Goal: Task Accomplishment & Management: Manage account settings

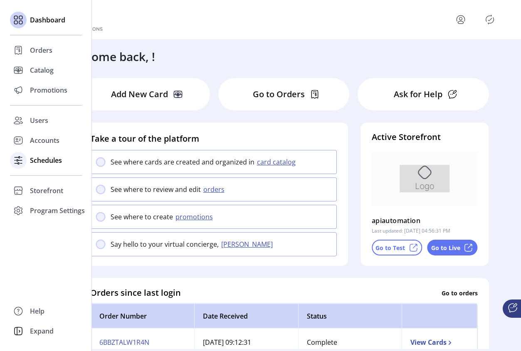
click at [34, 162] on span "Schedules" at bounding box center [46, 160] width 32 height 10
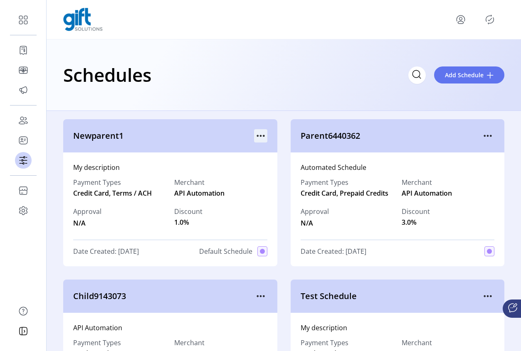
click at [261, 128] on div "Newparent1" at bounding box center [170, 135] width 214 height 33
click at [257, 135] on icon "menu" at bounding box center [260, 135] width 13 height 13
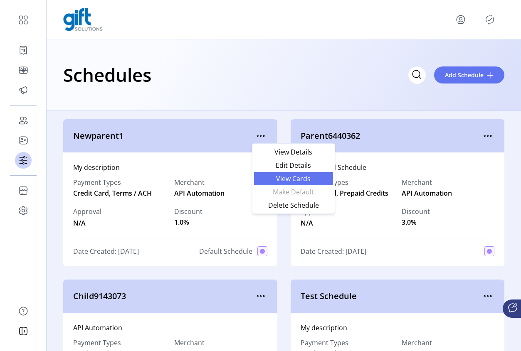
click at [295, 177] on span "View Cards" at bounding box center [293, 178] width 69 height 7
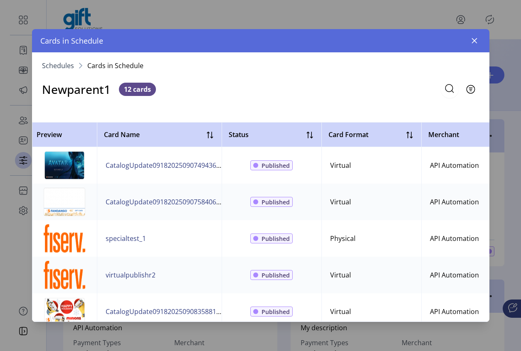
click at [473, 40] on icon "button" at bounding box center [473, 40] width 5 height 5
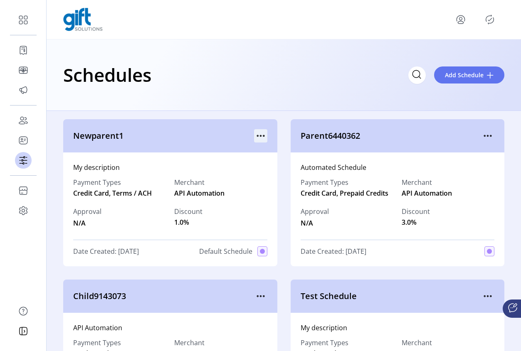
click at [256, 135] on icon "menu" at bounding box center [260, 135] width 13 height 13
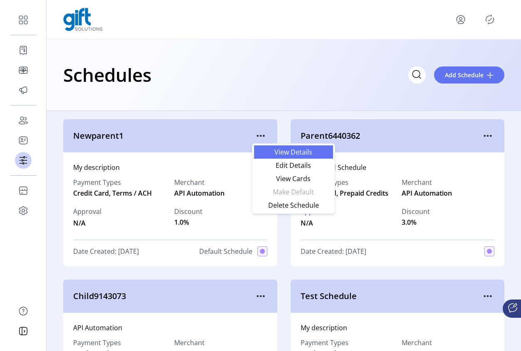
click at [289, 153] on span "View Details" at bounding box center [293, 152] width 69 height 7
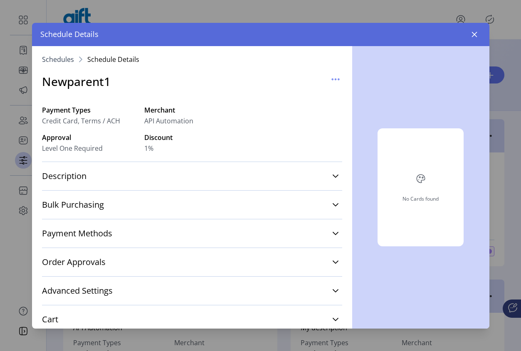
click at [470, 35] on button "button" at bounding box center [474, 34] width 13 height 13
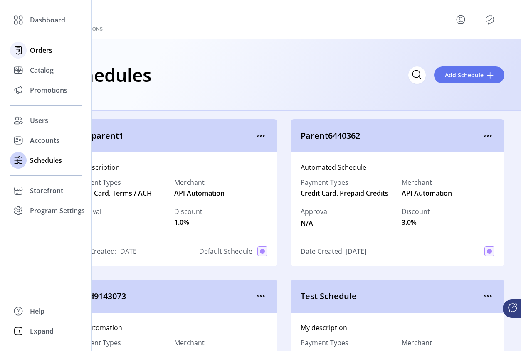
click at [32, 54] on span "Orders" at bounding box center [41, 50] width 22 height 10
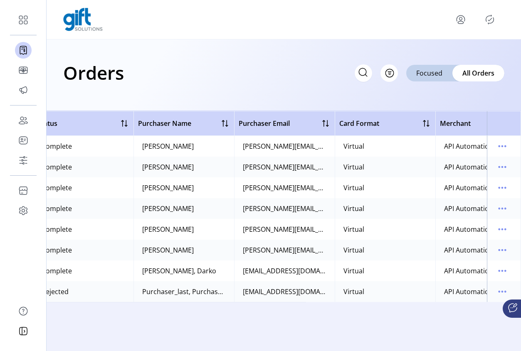
scroll to position [0, 264]
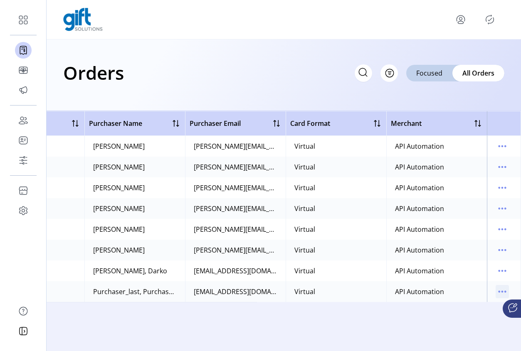
click at [500, 292] on icon "menu" at bounding box center [498, 291] width 1 height 1
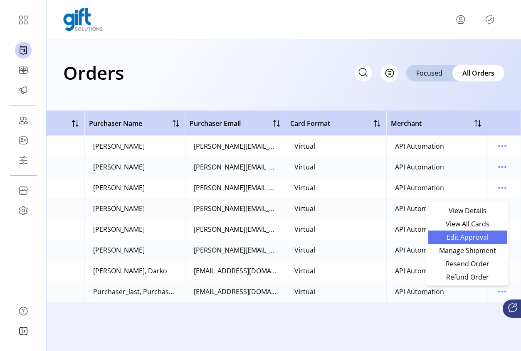
click at [479, 237] on span "Edit Approval" at bounding box center [467, 237] width 69 height 7
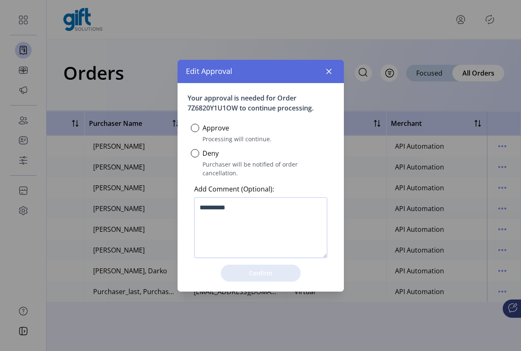
scroll to position [5, 3]
click at [194, 131] on div at bounding box center [195, 128] width 8 height 8
click at [266, 272] on span "Confirm" at bounding box center [261, 273] width 58 height 9
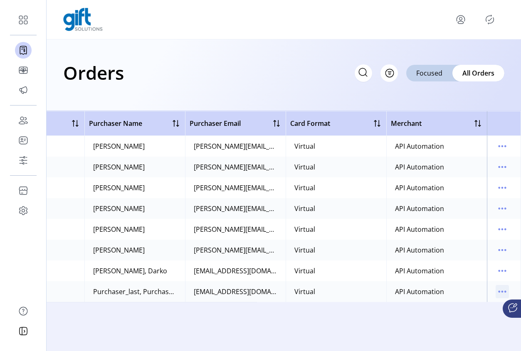
click at [501, 293] on icon "menu" at bounding box center [501, 291] width 13 height 13
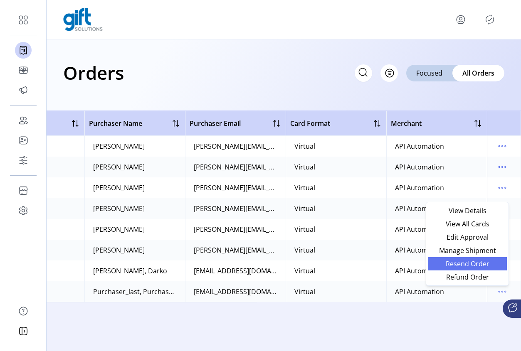
click at [483, 266] on span "Resend Order" at bounding box center [467, 264] width 69 height 7
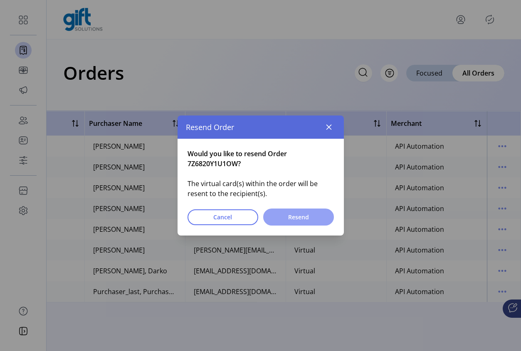
click at [319, 222] on button "Resend" at bounding box center [298, 217] width 71 height 17
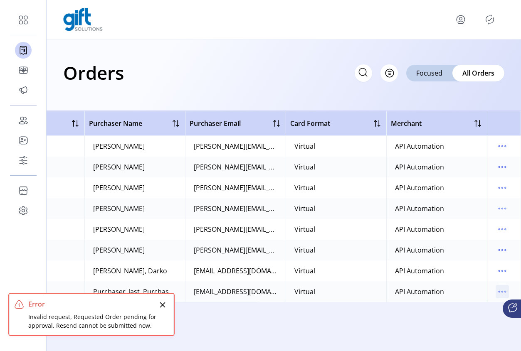
click at [503, 285] on icon "menu" at bounding box center [501, 291] width 13 height 13
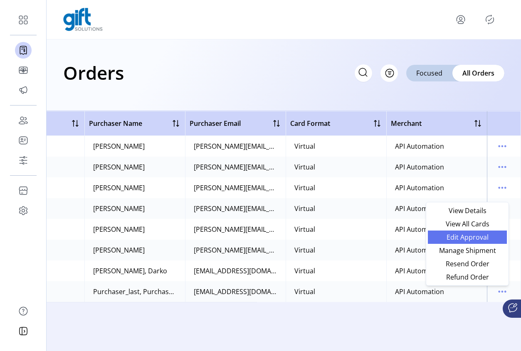
click at [481, 240] on span "Edit Approval" at bounding box center [467, 237] width 69 height 7
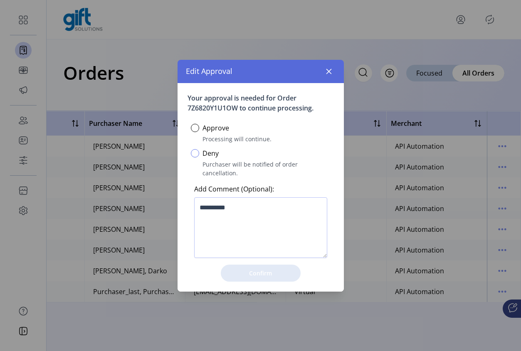
click at [196, 158] on div at bounding box center [195, 153] width 8 height 8
click at [257, 272] on span "Confirm" at bounding box center [261, 273] width 58 height 9
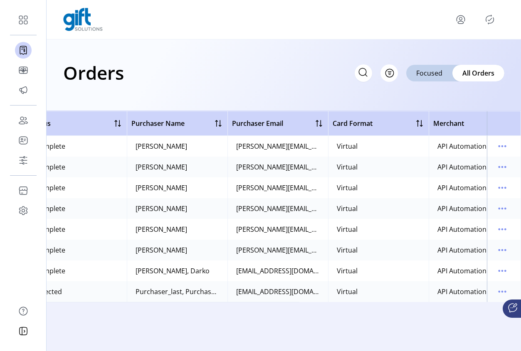
scroll to position [0, 264]
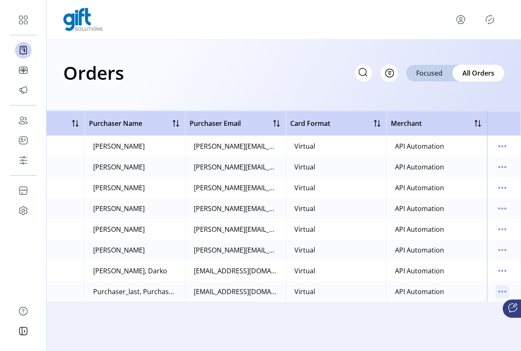
click at [501, 293] on icon "menu" at bounding box center [501, 291] width 13 height 13
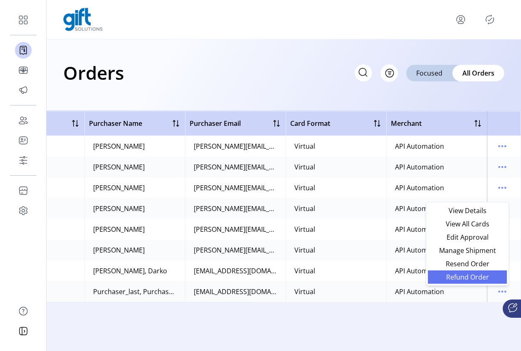
click at [471, 274] on span "Refund Order" at bounding box center [467, 277] width 69 height 7
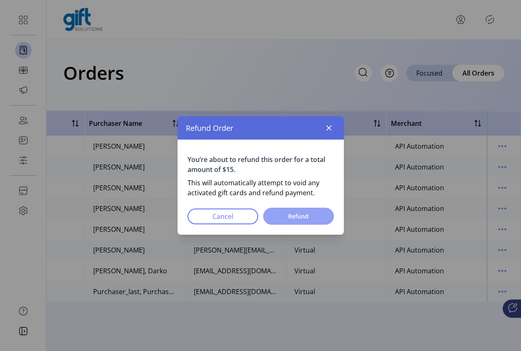
click at [300, 209] on button "Refund" at bounding box center [298, 216] width 71 height 17
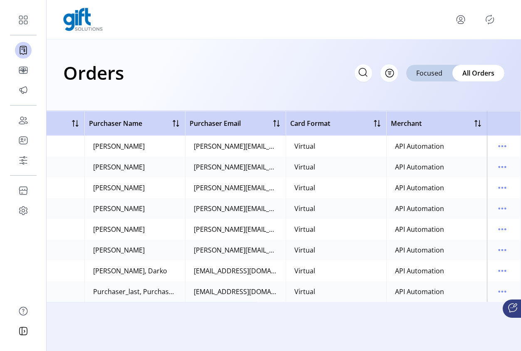
drag, startPoint x: 503, startPoint y: 291, endPoint x: 491, endPoint y: 291, distance: 11.2
click at [503, 291] on icon "menu" at bounding box center [502, 291] width 1 height 1
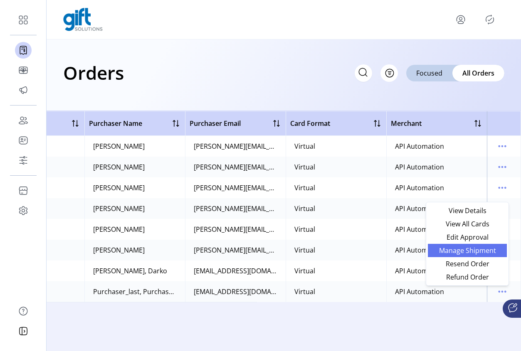
click at [476, 251] on span "Manage Shipment" at bounding box center [467, 250] width 69 height 7
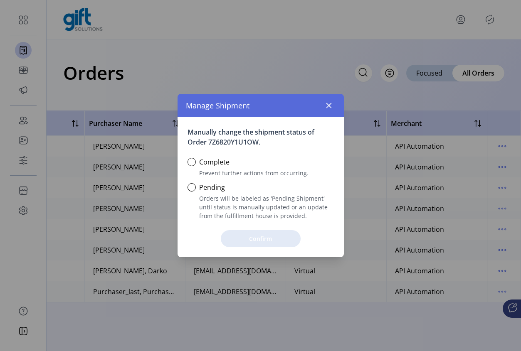
scroll to position [5, 3]
click at [192, 162] on div at bounding box center [191, 162] width 8 height 8
click at [190, 182] on div "Pending Orders will be labeled as 'Pending Shipment' until status is manually u…" at bounding box center [260, 198] width 146 height 43
click at [192, 184] on div at bounding box center [191, 187] width 8 height 8
click at [272, 241] on span "Confirm" at bounding box center [261, 238] width 58 height 9
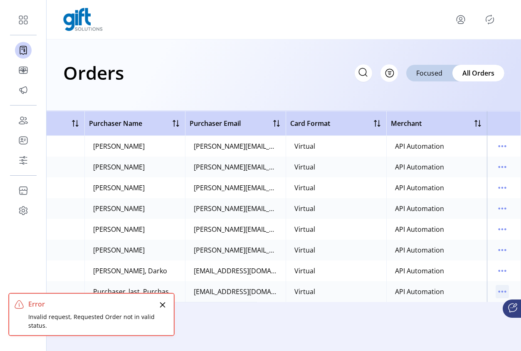
click at [508, 293] on td at bounding box center [504, 291] width 34 height 21
click at [504, 291] on icon "menu" at bounding box center [501, 291] width 13 height 13
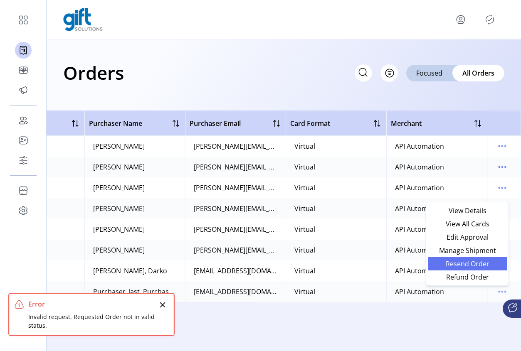
click at [479, 264] on span "Resend Order" at bounding box center [467, 264] width 69 height 7
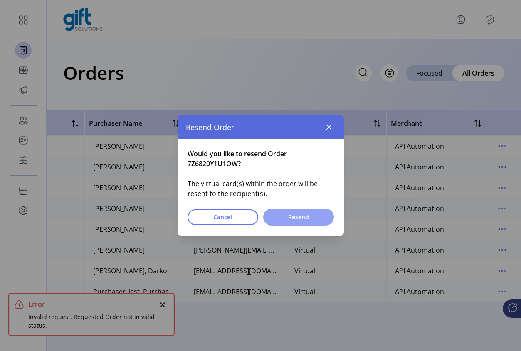
click at [309, 220] on span "Resend" at bounding box center [298, 217] width 49 height 9
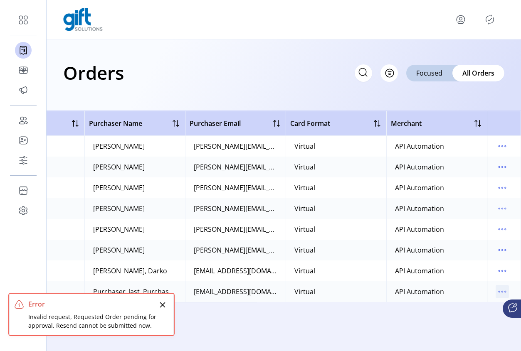
click at [498, 286] on icon "menu" at bounding box center [501, 291] width 13 height 13
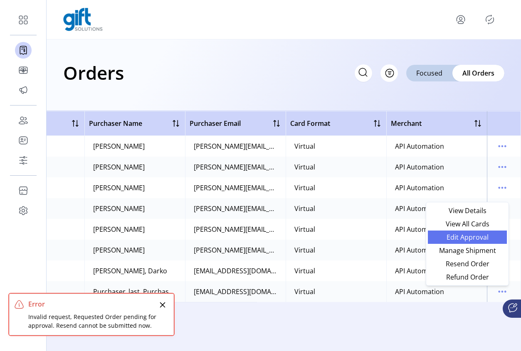
click at [470, 235] on span "Edit Approval" at bounding box center [467, 237] width 69 height 7
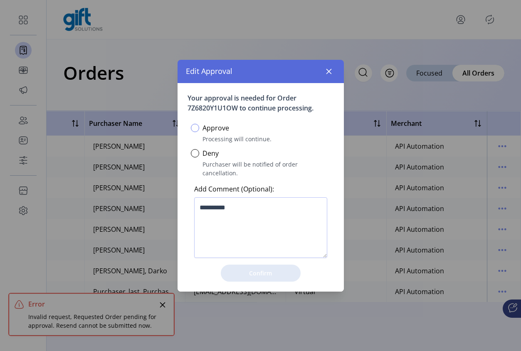
click at [196, 131] on div at bounding box center [195, 128] width 8 height 8
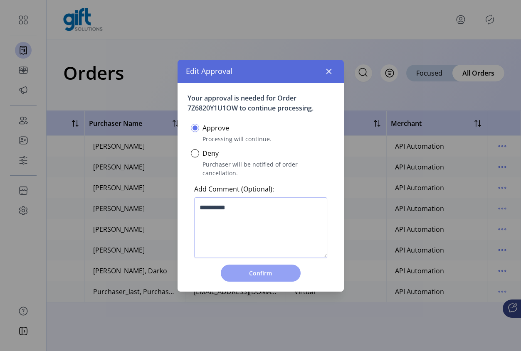
click at [271, 272] on span "Confirm" at bounding box center [261, 273] width 58 height 9
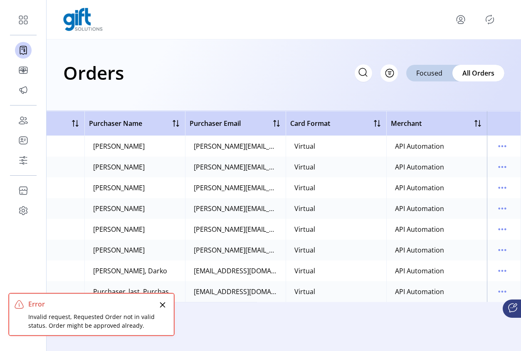
scroll to position [0, 0]
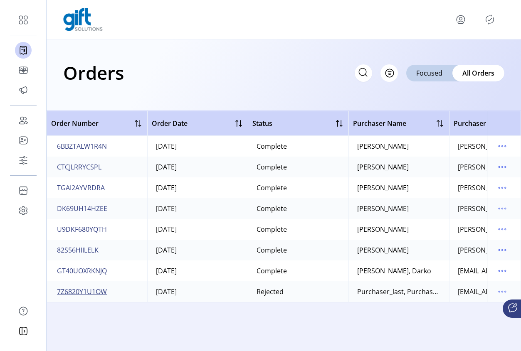
drag, startPoint x: 51, startPoint y: 289, endPoint x: 97, endPoint y: 294, distance: 46.4
click at [87, 292] on td "7Z6820Y1U1OW" at bounding box center [97, 291] width 101 height 21
drag, startPoint x: 112, startPoint y: 293, endPoint x: 87, endPoint y: 293, distance: 25.4
click at [87, 293] on td "7Z6820Y1U1OW" at bounding box center [97, 291] width 101 height 21
click at [92, 293] on span "7Z6820Y1U1OW" at bounding box center [82, 292] width 50 height 10
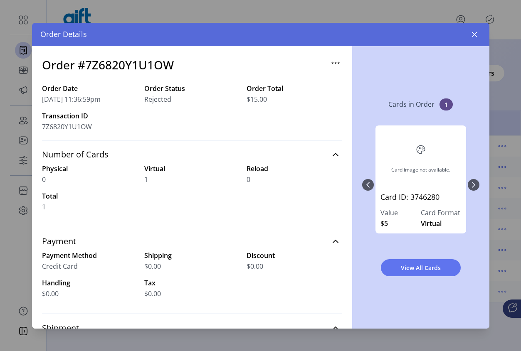
click at [143, 66] on h3 "Order #7Z6820Y1U1OW" at bounding box center [108, 64] width 132 height 17
copy h3 "7Z6820Y1U1OW"
click at [420, 171] on div "Card image not available." at bounding box center [420, 169] width 59 height 7
click at [474, 31] on icon "button" at bounding box center [474, 34] width 7 height 7
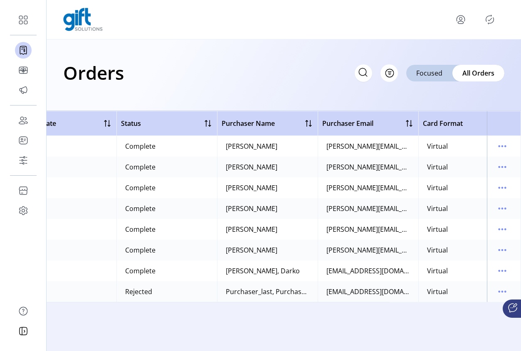
scroll to position [0, 264]
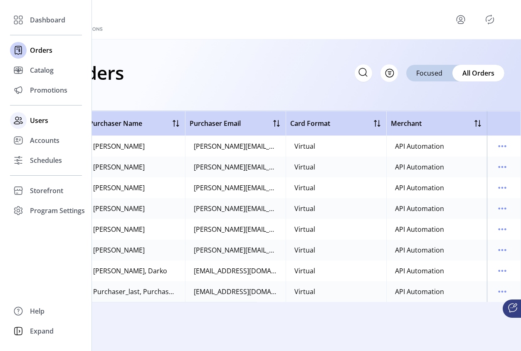
click at [41, 125] on span "Users" at bounding box center [39, 121] width 18 height 10
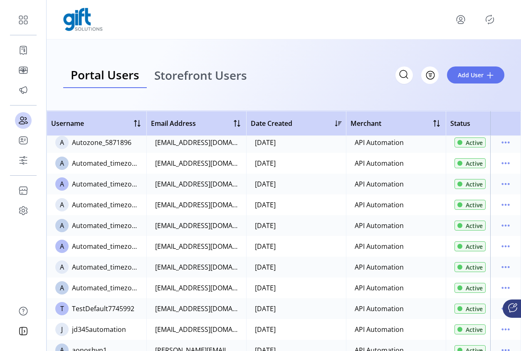
scroll to position [602, 0]
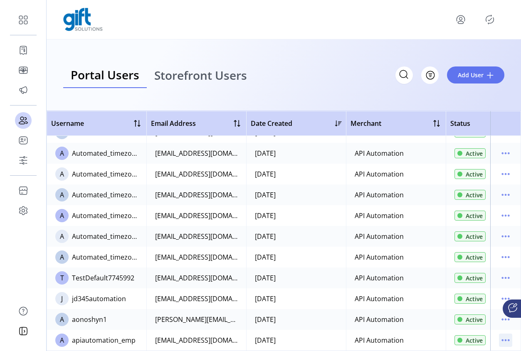
click at [503, 338] on icon "menu" at bounding box center [505, 340] width 13 height 13
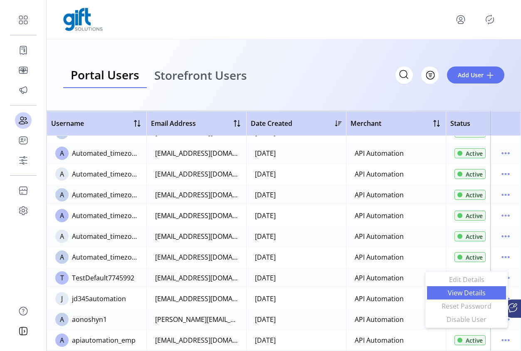
click at [463, 290] on span "View Details" at bounding box center [466, 293] width 69 height 7
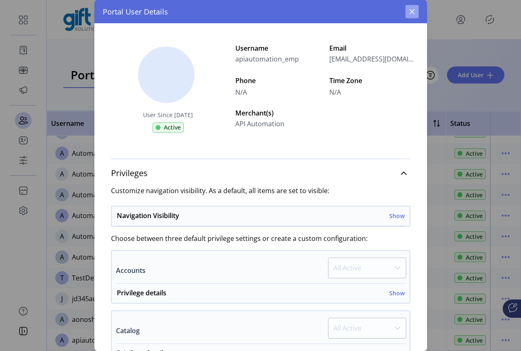
click at [417, 10] on button "button" at bounding box center [411, 11] width 13 height 13
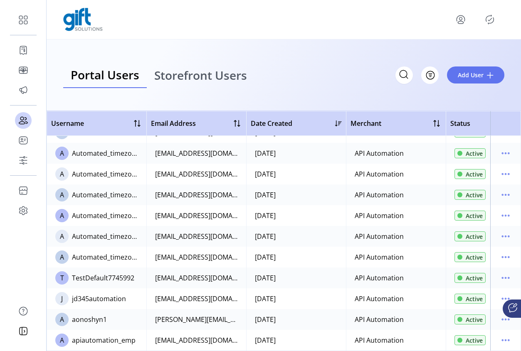
click at [459, 18] on icon "menu" at bounding box center [460, 19] width 13 height 13
click at [434, 53] on span "Sign Out" at bounding box center [430, 52] width 62 height 7
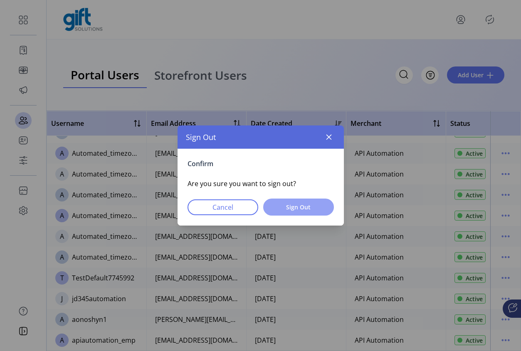
click at [300, 205] on span "Sign Out" at bounding box center [298, 207] width 49 height 9
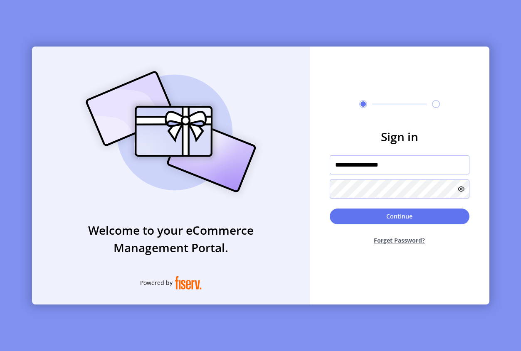
click at [408, 166] on input "**********" at bounding box center [400, 164] width 140 height 19
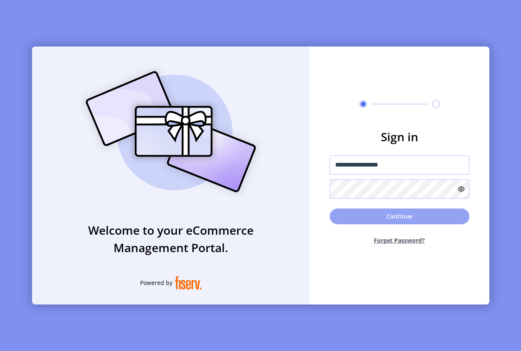
click at [420, 216] on button "Continue" at bounding box center [400, 217] width 140 height 16
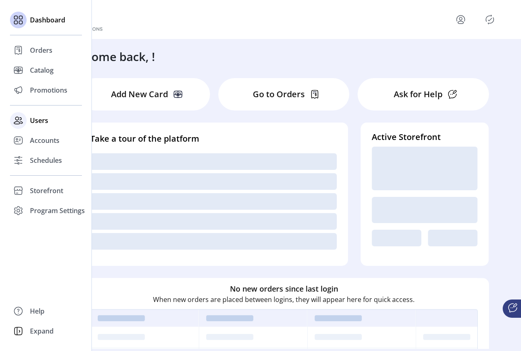
click at [39, 121] on span "Users" at bounding box center [39, 121] width 18 height 10
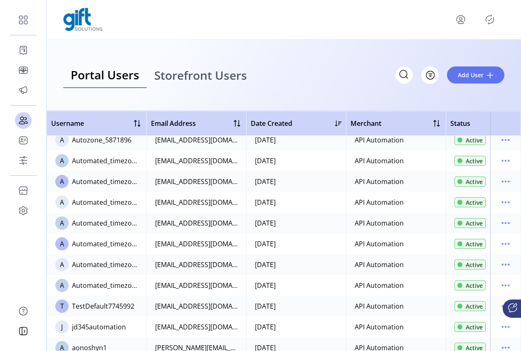
scroll to position [602, 0]
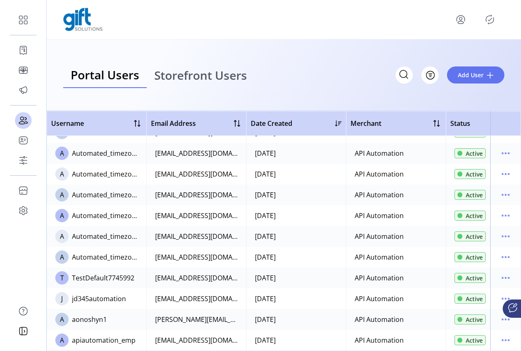
click at [463, 24] on icon "menu" at bounding box center [460, 19] width 13 height 13
click at [433, 52] on span "Sign Out" at bounding box center [430, 52] width 62 height 7
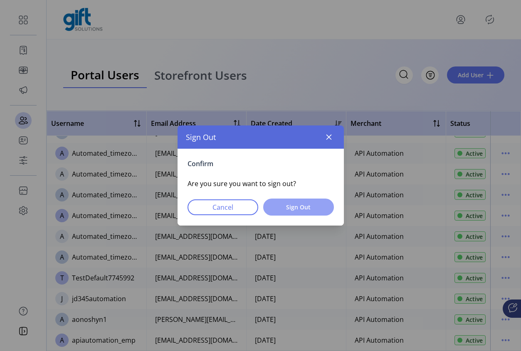
click at [316, 209] on span "Sign Out" at bounding box center [298, 207] width 49 height 9
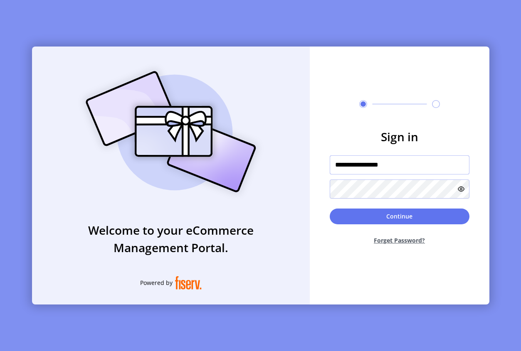
click at [407, 167] on input "**********" at bounding box center [400, 164] width 140 height 19
type input "*********"
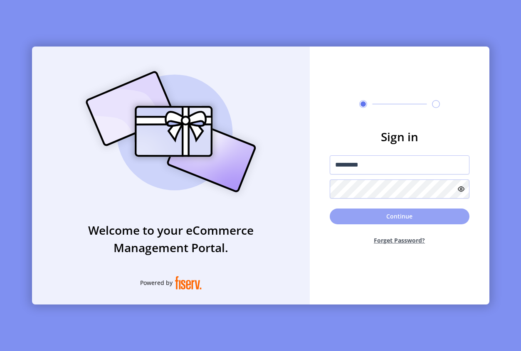
click at [407, 212] on button "Continue" at bounding box center [400, 217] width 140 height 16
click at [416, 217] on button "Continue" at bounding box center [400, 217] width 140 height 16
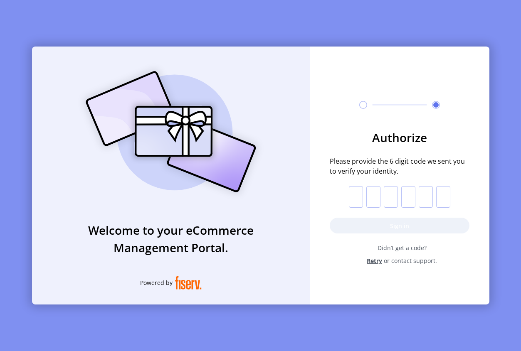
drag, startPoint x: 352, startPoint y: 200, endPoint x: 357, endPoint y: 206, distance: 8.6
click at [352, 200] on input "text" at bounding box center [356, 197] width 14 height 22
paste input "*"
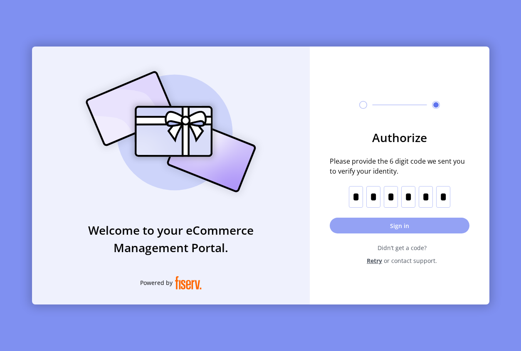
type input "*"
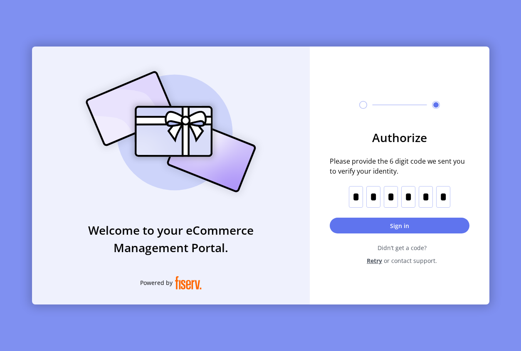
click at [357, 197] on input "*" at bounding box center [356, 197] width 14 height 22
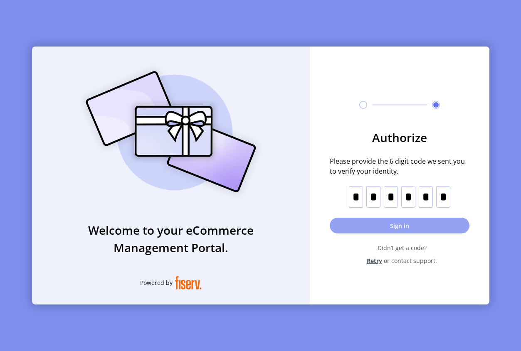
click at [409, 228] on button "Sign in" at bounding box center [400, 226] width 140 height 16
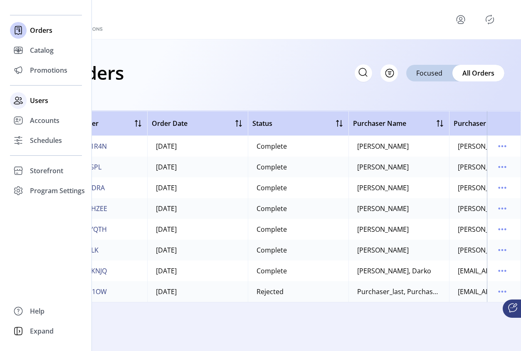
click at [32, 98] on span "Users" at bounding box center [39, 101] width 18 height 10
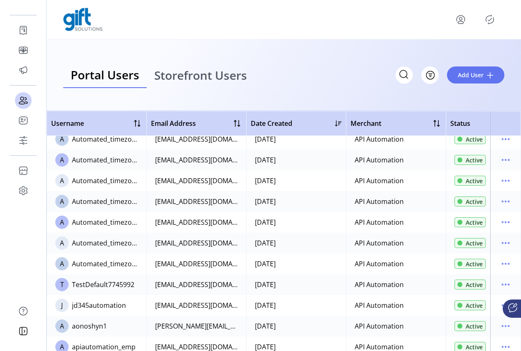
scroll to position [602, 0]
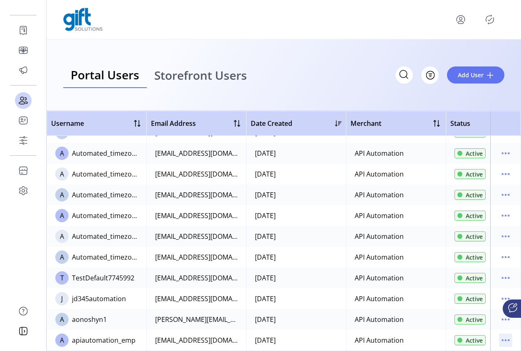
click at [499, 335] on icon "menu" at bounding box center [505, 340] width 13 height 13
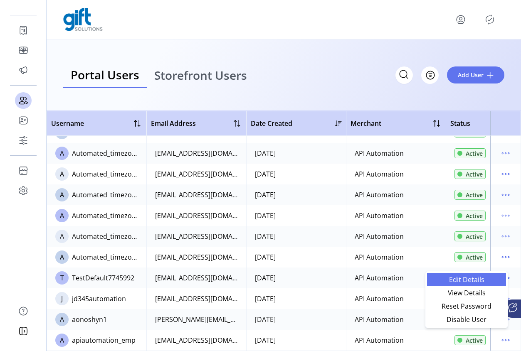
click at [471, 277] on span "Edit Details" at bounding box center [466, 279] width 69 height 7
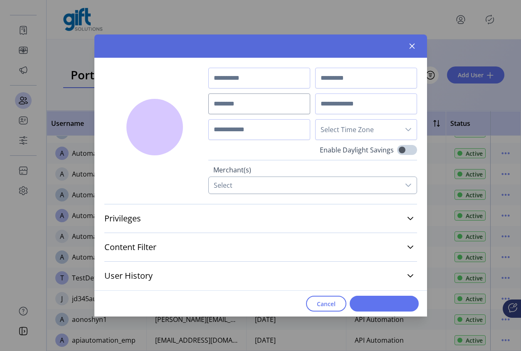
type input "**********"
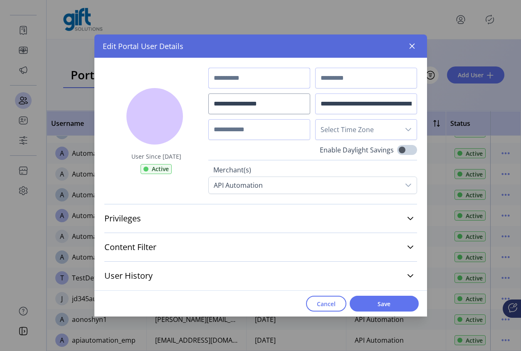
click at [233, 74] on input "text" at bounding box center [259, 78] width 102 height 21
type input "****"
click at [263, 130] on input "text" at bounding box center [259, 129] width 102 height 21
type input "**********"
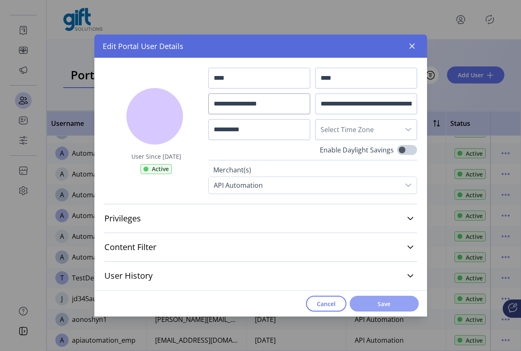
click at [386, 306] on span "Save" at bounding box center [383, 304] width 47 height 9
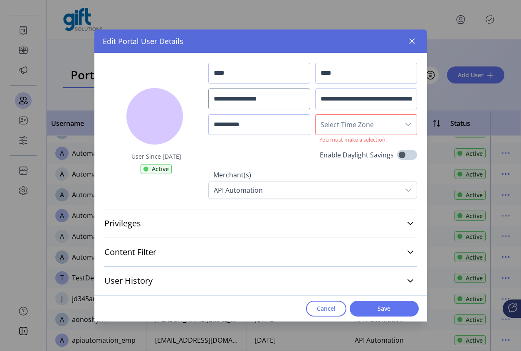
click at [368, 123] on span "Select Time Zone" at bounding box center [357, 125] width 84 height 20
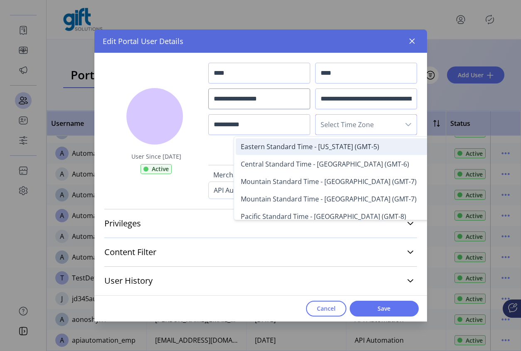
click at [351, 146] on span "Eastern Standard Time - [US_STATE] (GMT-5)" at bounding box center [310, 146] width 138 height 9
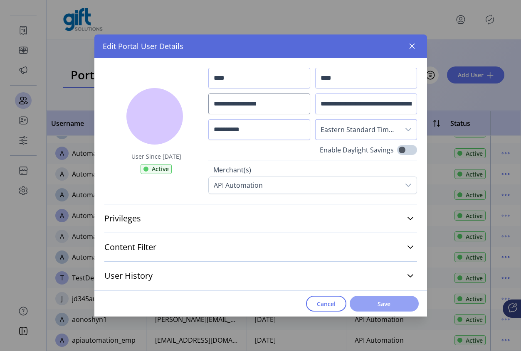
click at [392, 303] on span "Save" at bounding box center [383, 304] width 47 height 9
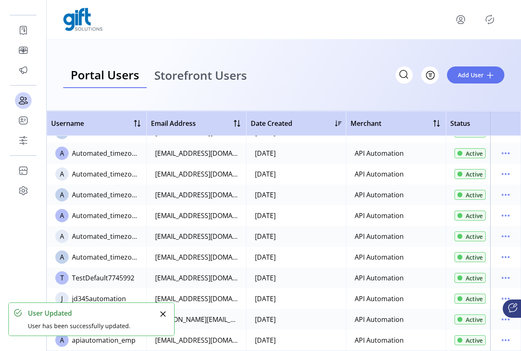
click at [494, 20] on icon "Publisher Panel" at bounding box center [489, 19] width 13 height 13
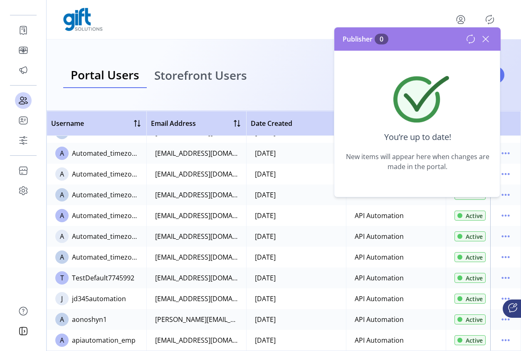
click at [490, 42] on icon at bounding box center [485, 38] width 13 height 13
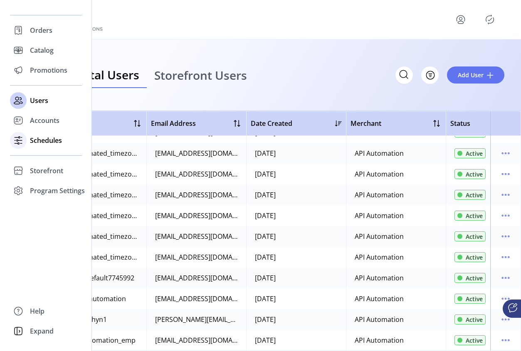
click at [29, 140] on div "Schedules" at bounding box center [46, 141] width 72 height 20
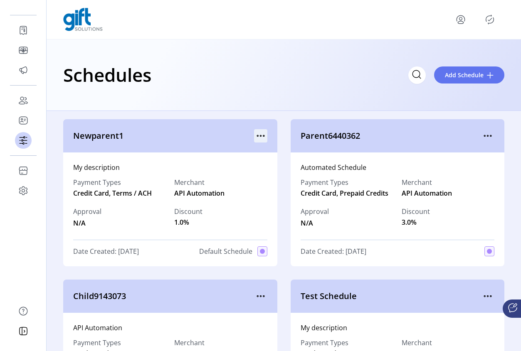
click at [260, 136] on icon "menu" at bounding box center [260, 135] width 13 height 13
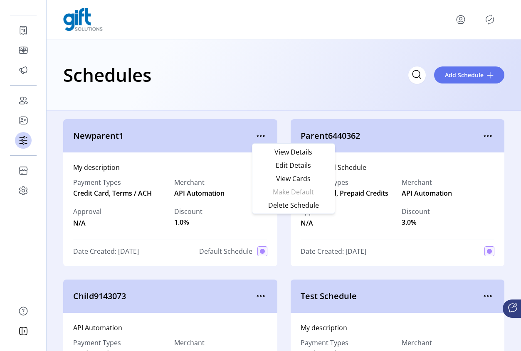
click at [465, 144] on div "Parent6440362" at bounding box center [398, 135] width 214 height 33
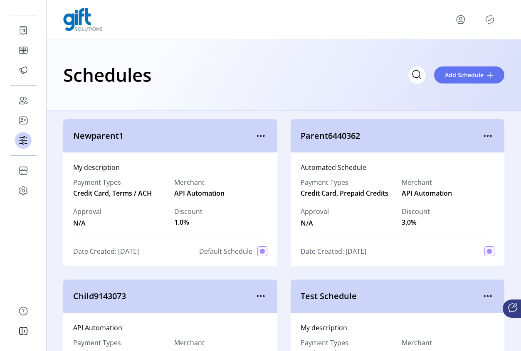
click at [462, 12] on div at bounding box center [283, 19] width 441 height 23
click at [460, 17] on icon "menu" at bounding box center [460, 18] width 3 height 3
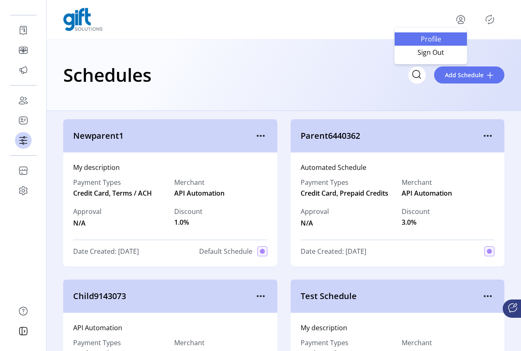
click at [419, 42] on link "Profile" at bounding box center [430, 38] width 72 height 13
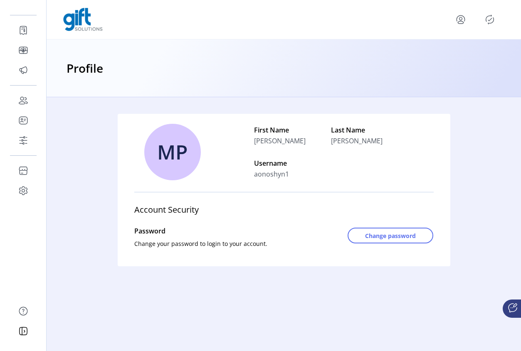
click at [459, 22] on icon "menu" at bounding box center [461, 22] width 6 height 2
click at [428, 49] on span "Sign Out" at bounding box center [430, 52] width 62 height 7
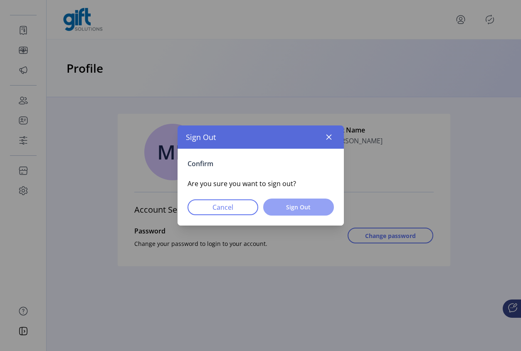
click at [302, 208] on span "Sign Out" at bounding box center [298, 207] width 49 height 9
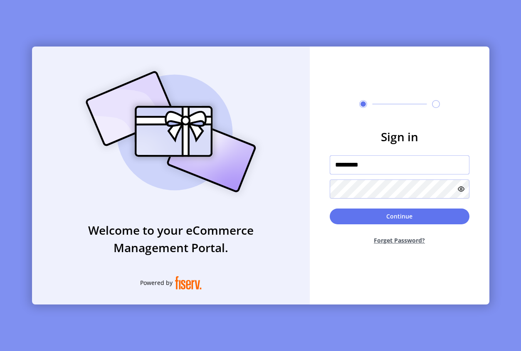
click at [385, 165] on input "*********" at bounding box center [400, 164] width 140 height 19
type input "**********"
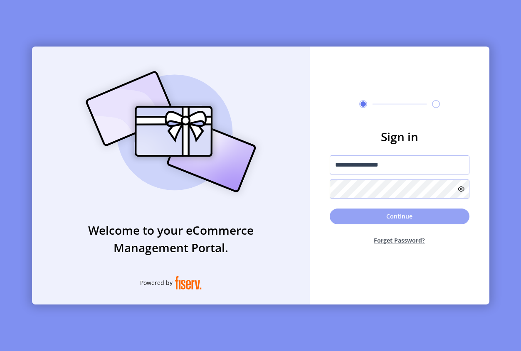
click at [381, 212] on button "Continue" at bounding box center [400, 217] width 140 height 16
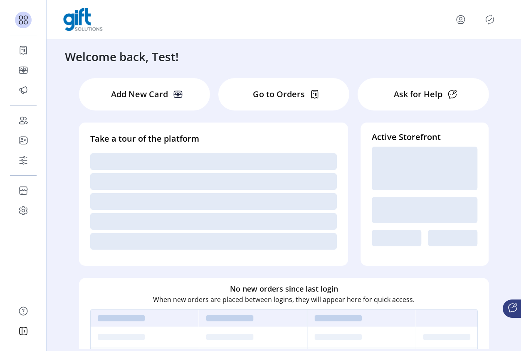
click at [460, 17] on icon "menu" at bounding box center [460, 19] width 13 height 13
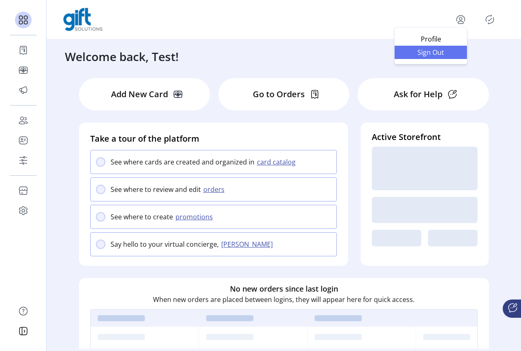
click at [436, 56] on span "Sign Out" at bounding box center [430, 52] width 62 height 7
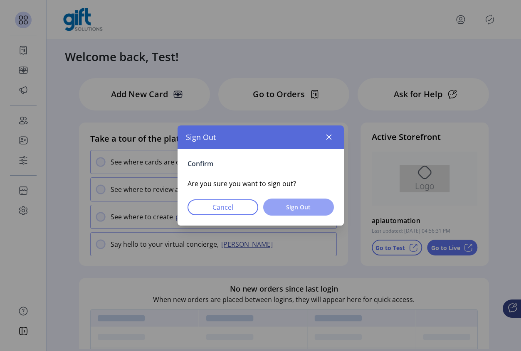
click at [284, 207] on span "Sign Out" at bounding box center [298, 207] width 49 height 9
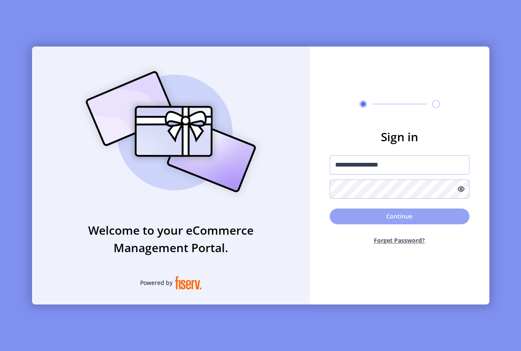
click at [397, 219] on button "Continue" at bounding box center [400, 217] width 140 height 16
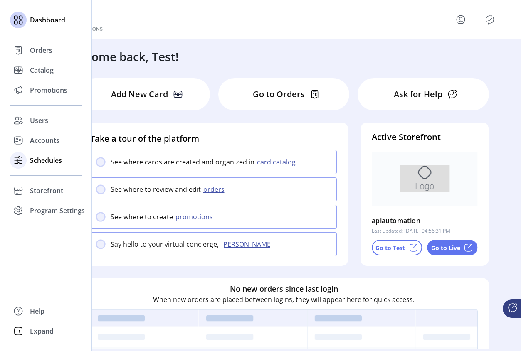
click at [32, 160] on span "Schedules" at bounding box center [46, 160] width 32 height 10
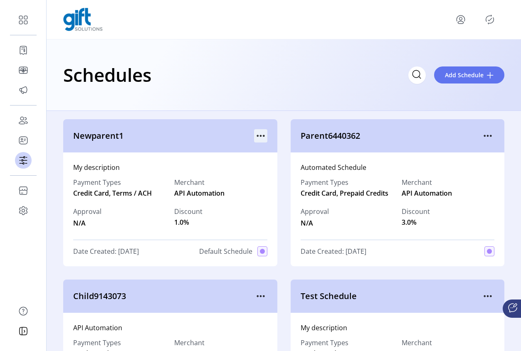
click at [257, 136] on icon "menu" at bounding box center [260, 135] width 13 height 13
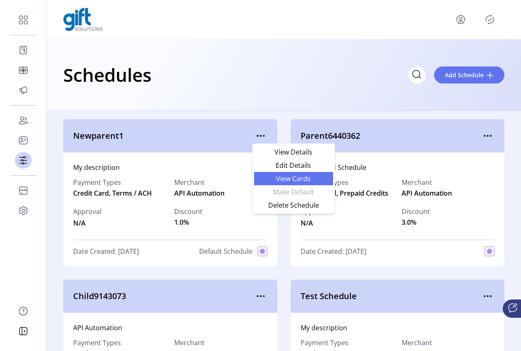
click at [297, 181] on span "View Cards" at bounding box center [293, 178] width 69 height 7
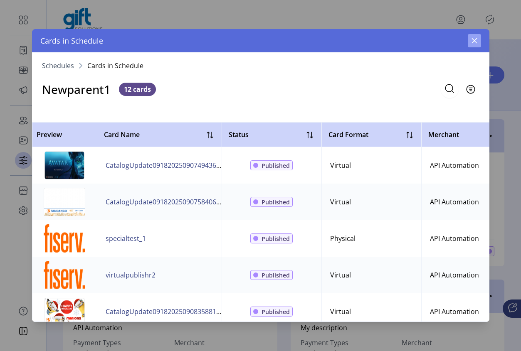
click at [476, 41] on icon "button" at bounding box center [474, 40] width 7 height 7
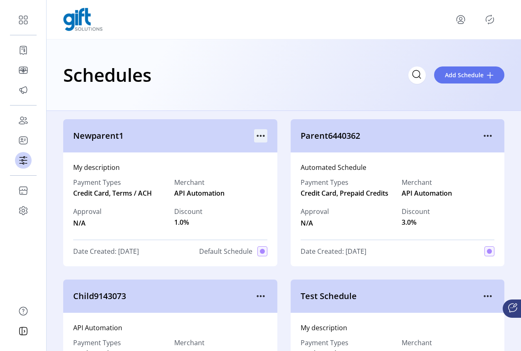
click at [258, 132] on icon "menu" at bounding box center [260, 135] width 13 height 13
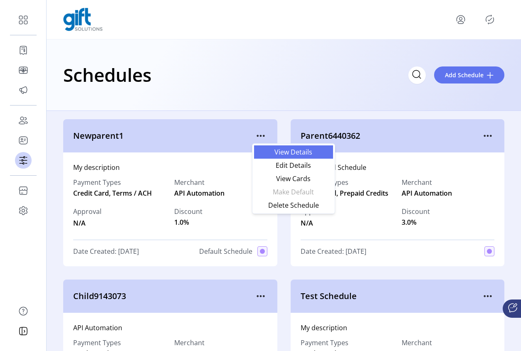
click at [300, 155] on span "View Details" at bounding box center [293, 152] width 69 height 7
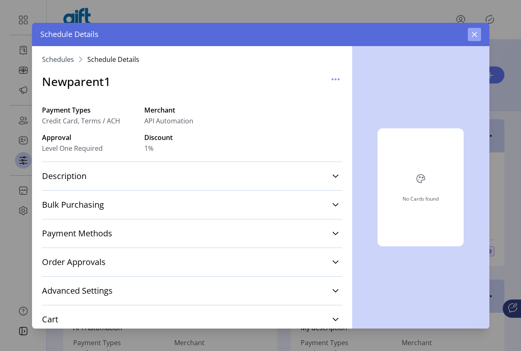
click at [473, 37] on icon "button" at bounding box center [474, 34] width 7 height 7
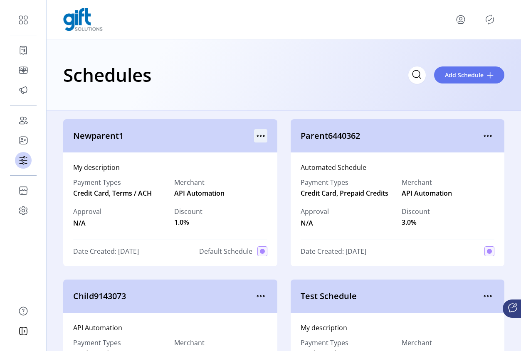
click at [262, 137] on icon "menu" at bounding box center [260, 135] width 13 height 13
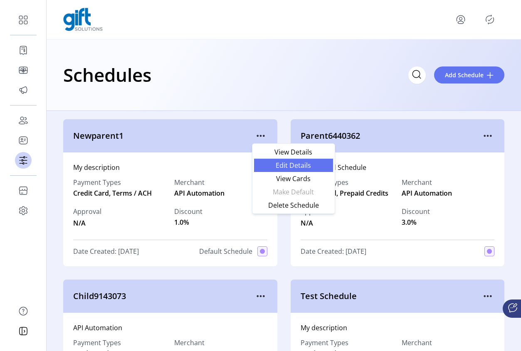
click at [302, 166] on span "Edit Details" at bounding box center [293, 165] width 69 height 7
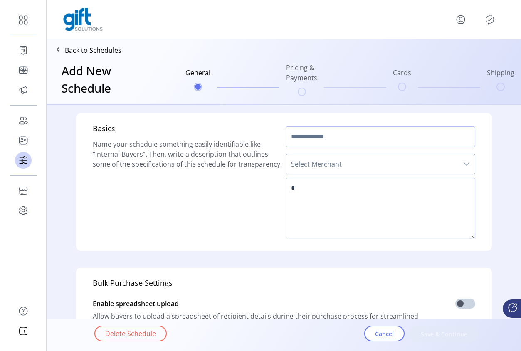
type input "**********"
type textarea "**********"
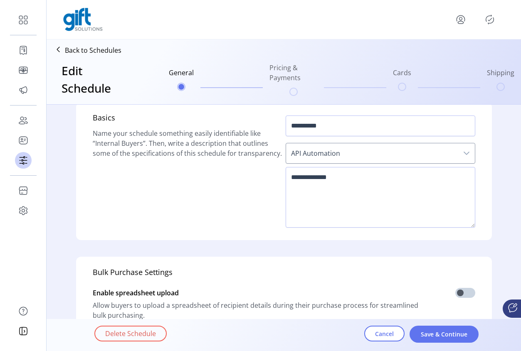
scroll to position [16, 0]
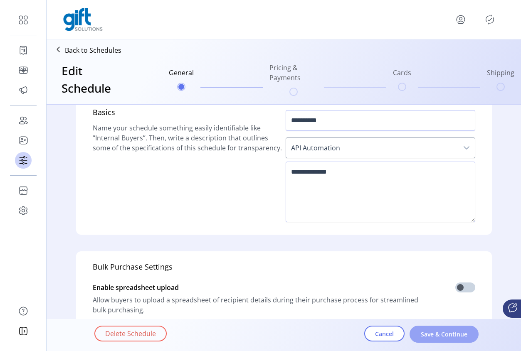
click at [442, 334] on span "Save & Continue" at bounding box center [443, 334] width 47 height 9
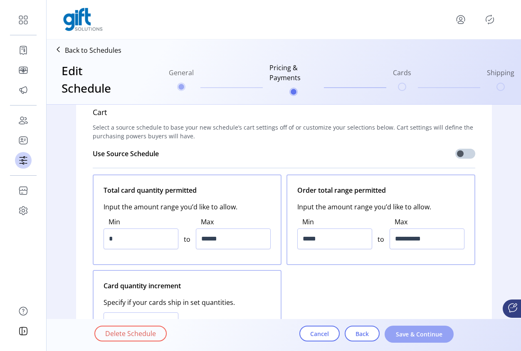
click at [416, 335] on span "Save & Continue" at bounding box center [418, 334] width 47 height 9
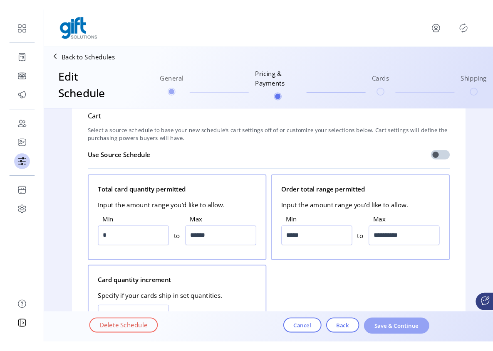
scroll to position [0, 0]
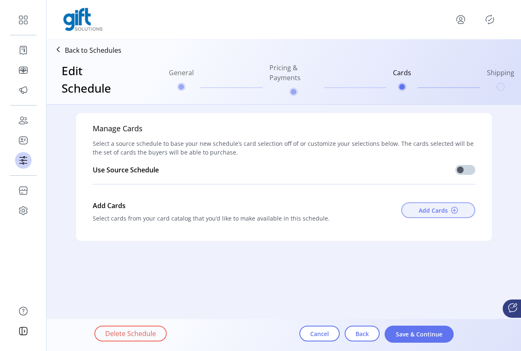
click at [431, 215] on button "Add Cards" at bounding box center [438, 210] width 74 height 16
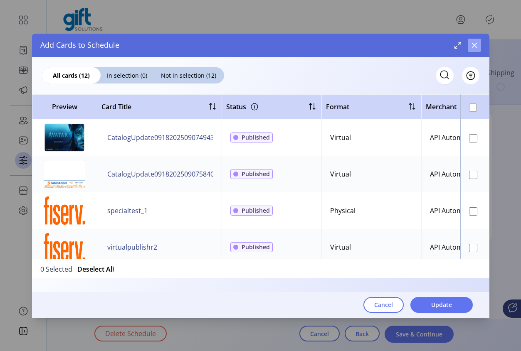
click at [476, 45] on icon "button" at bounding box center [474, 45] width 7 height 7
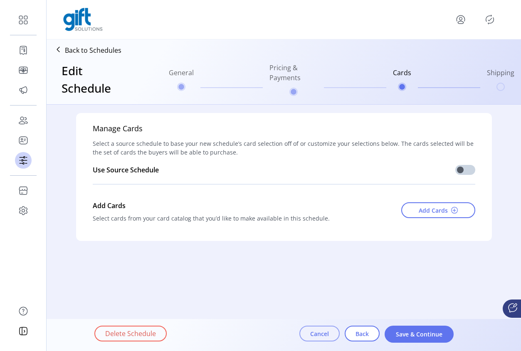
click at [312, 334] on span "Cancel" at bounding box center [319, 334] width 19 height 9
